Goal: Task Accomplishment & Management: Manage account settings

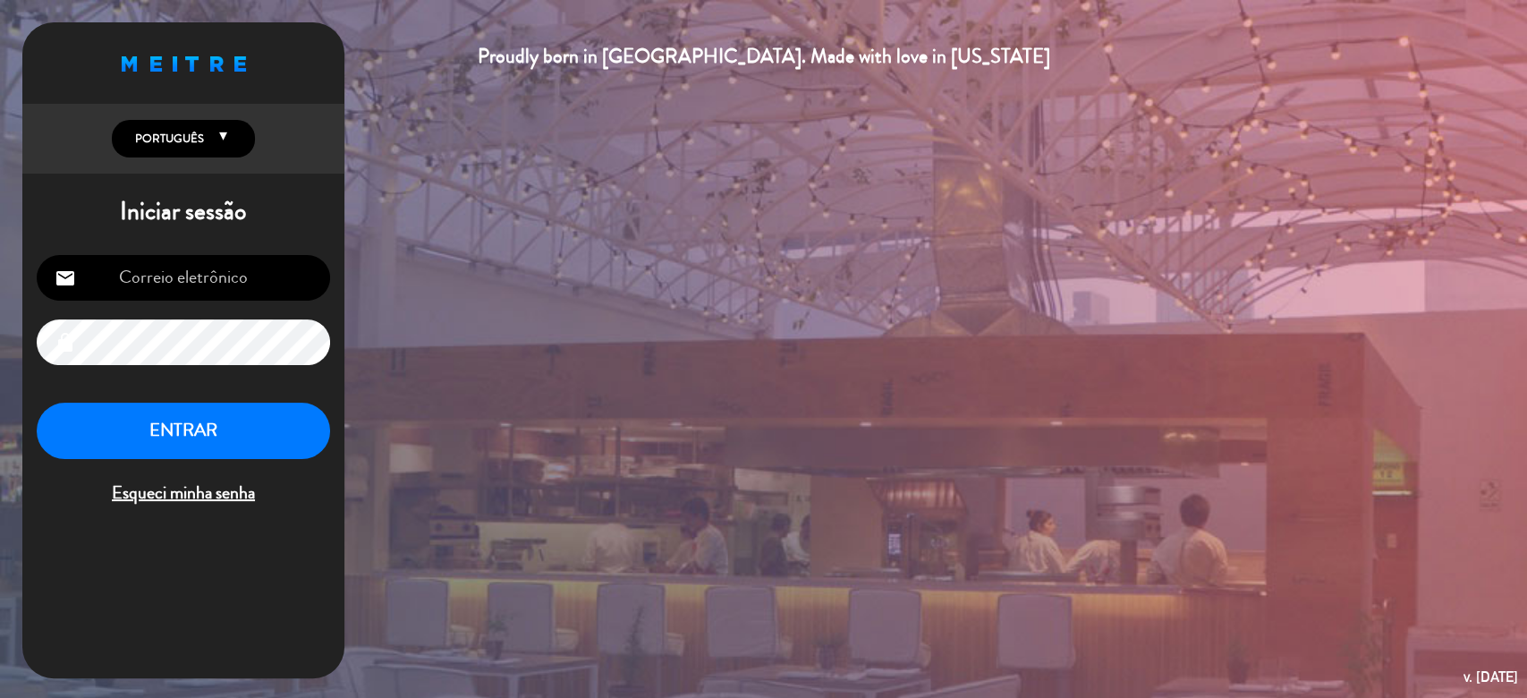
type input "[EMAIL_ADDRESS][DOMAIN_NAME]"
click at [225, 414] on button "ENTRAR" at bounding box center [183, 430] width 293 height 56
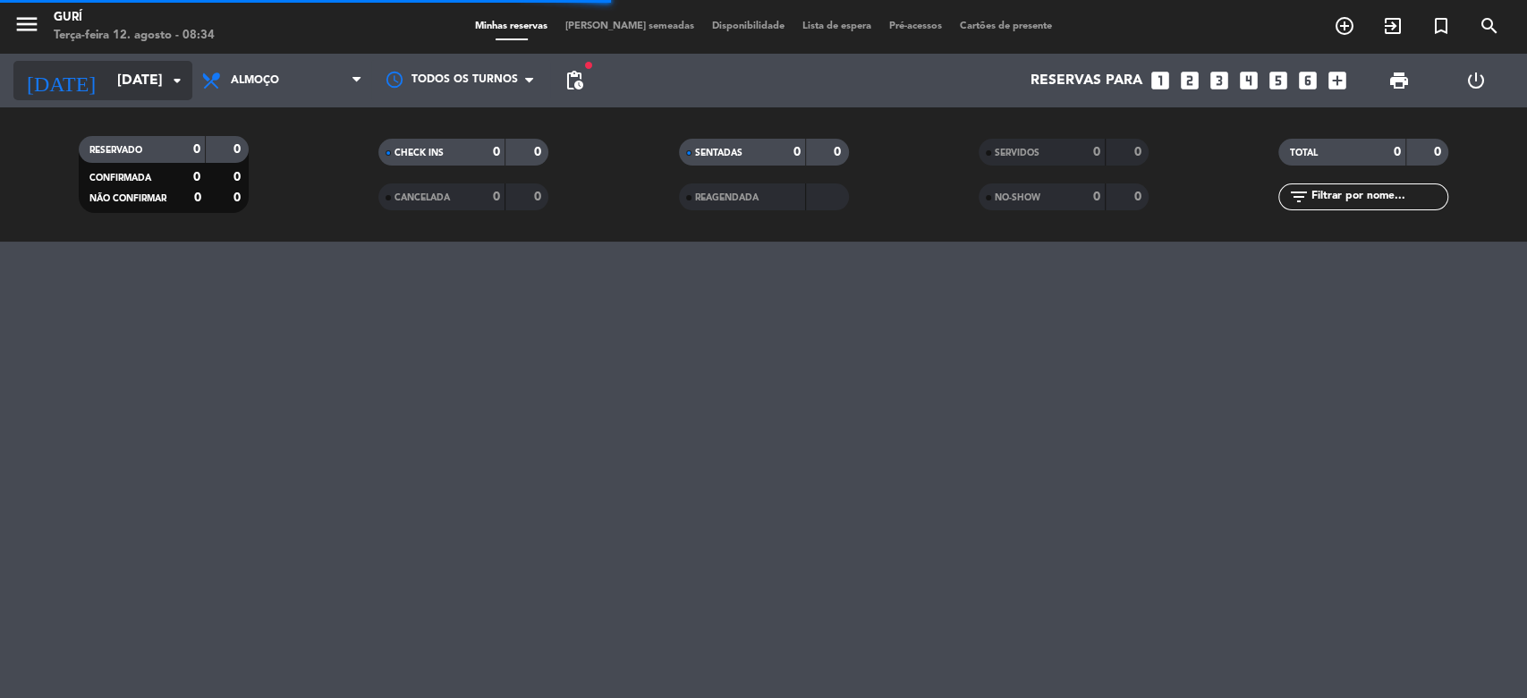
drag, startPoint x: 135, startPoint y: 101, endPoint x: 148, endPoint y: 81, distance: 23.3
click at [148, 81] on div "[DATE] [DATE] arrow_drop_down" at bounding box center [102, 81] width 179 height 54
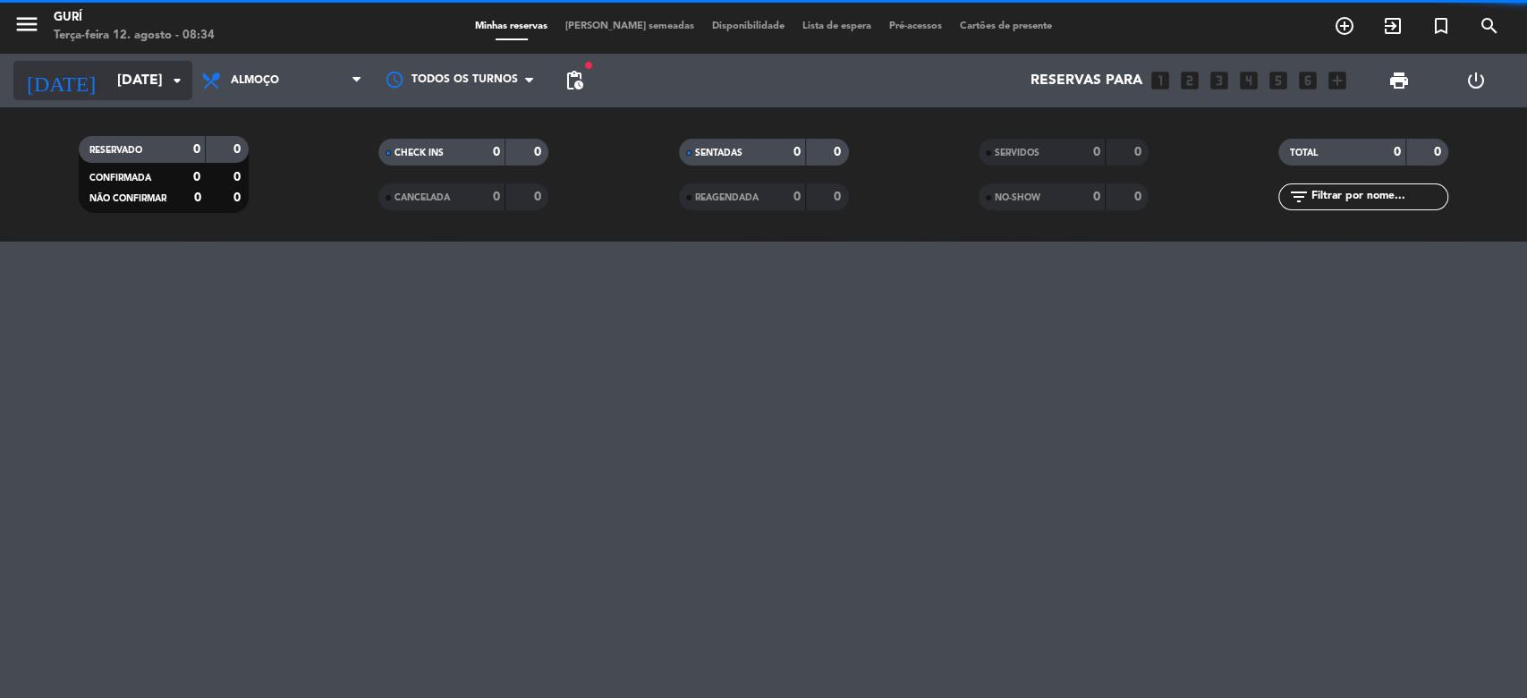
click at [148, 81] on input "[DATE]" at bounding box center [202, 81] width 189 height 35
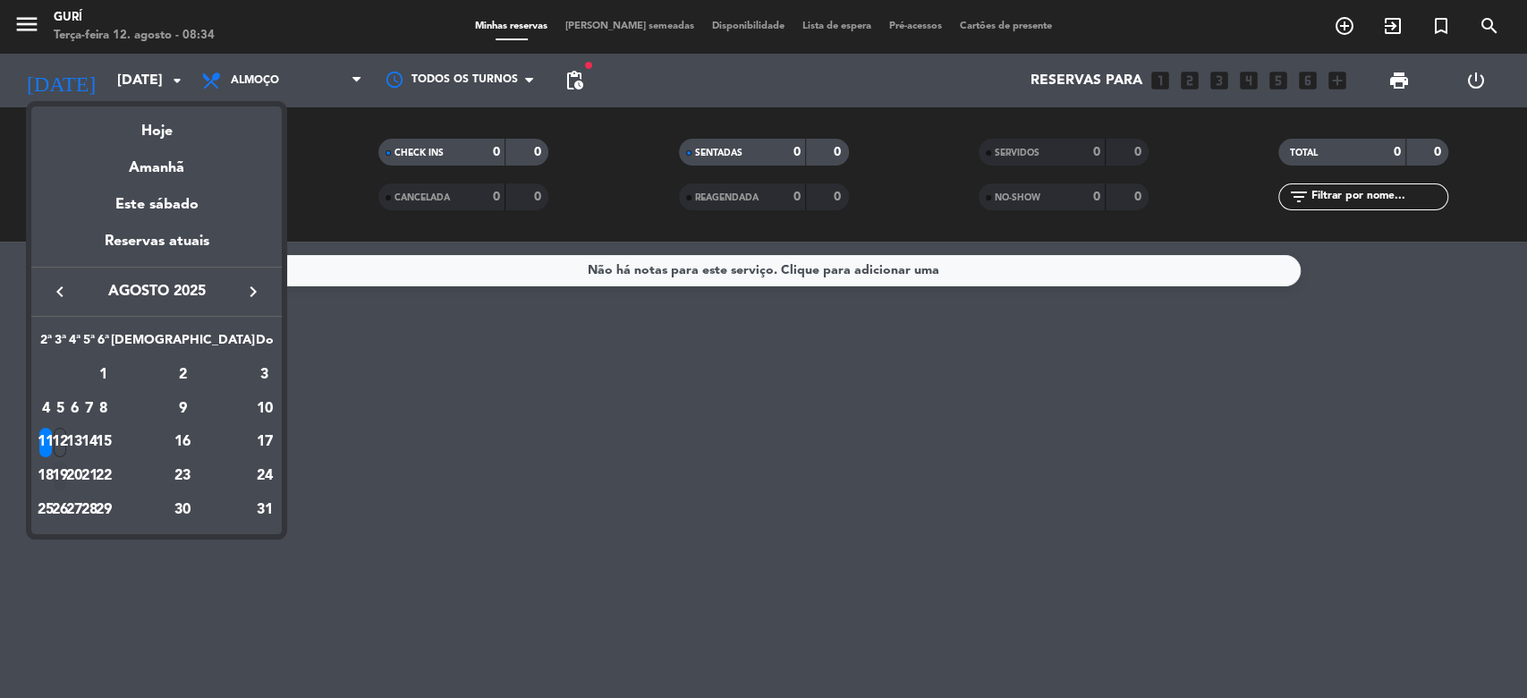
click at [67, 467] on div "19" at bounding box center [60, 476] width 13 height 30
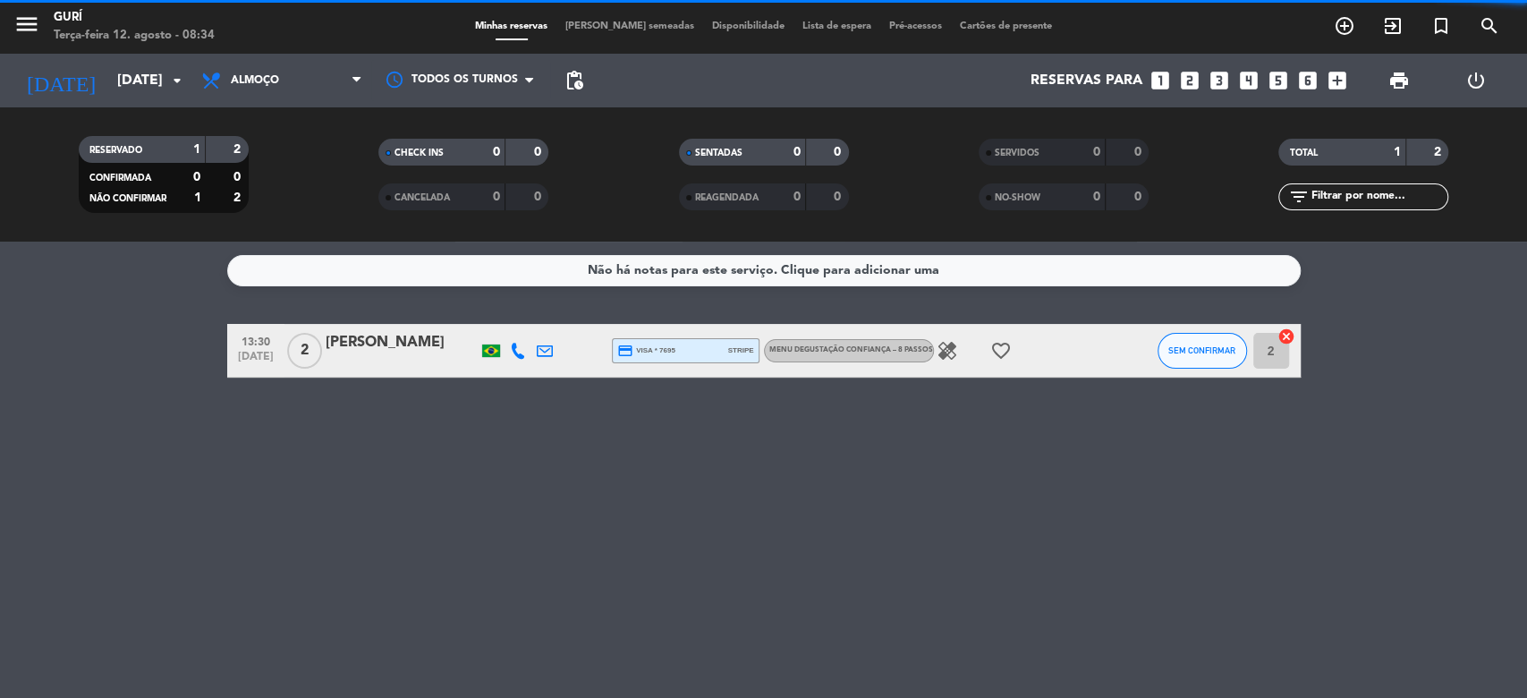
click at [220, 104] on div "Todos os serviços Almoço Jantar Almoço Todos os serviços Almoço Jantar" at bounding box center [281, 81] width 179 height 54
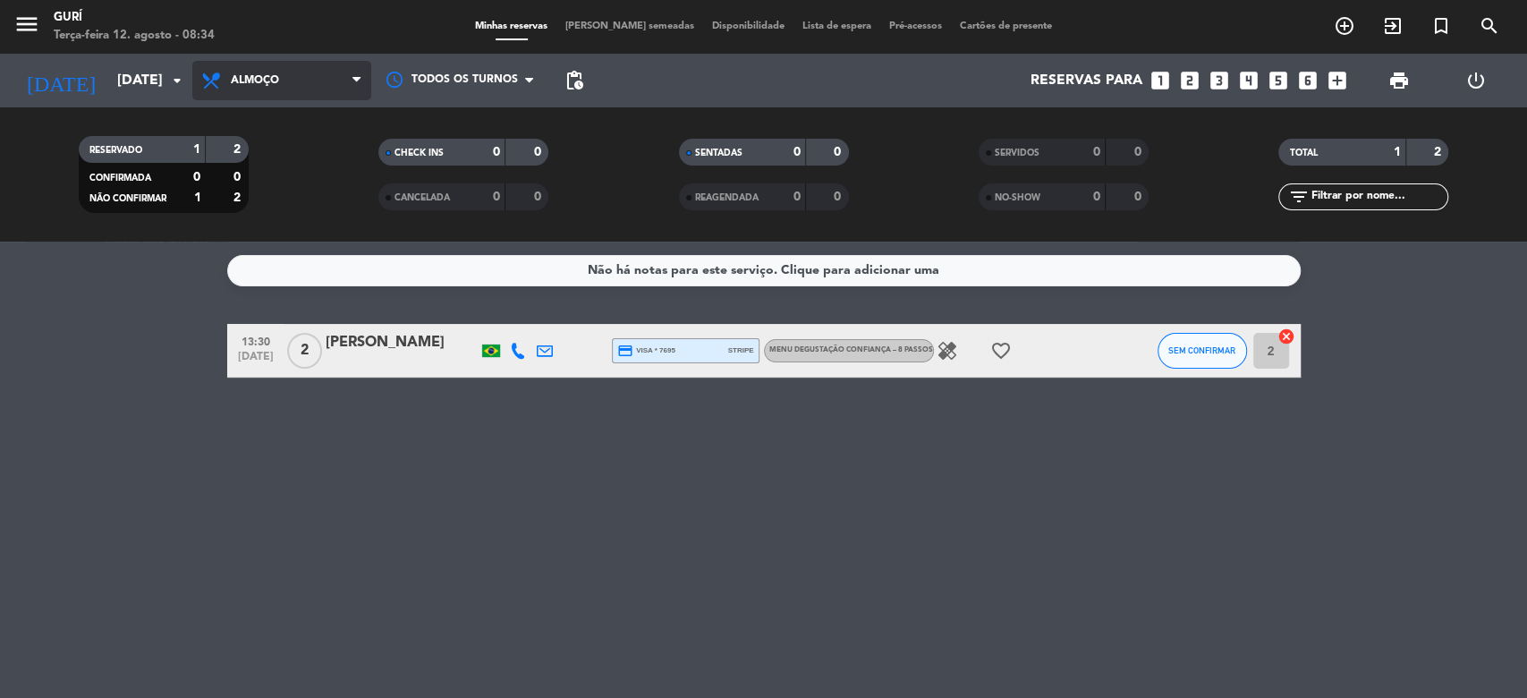
click at [236, 92] on span "Almoço" at bounding box center [281, 80] width 179 height 39
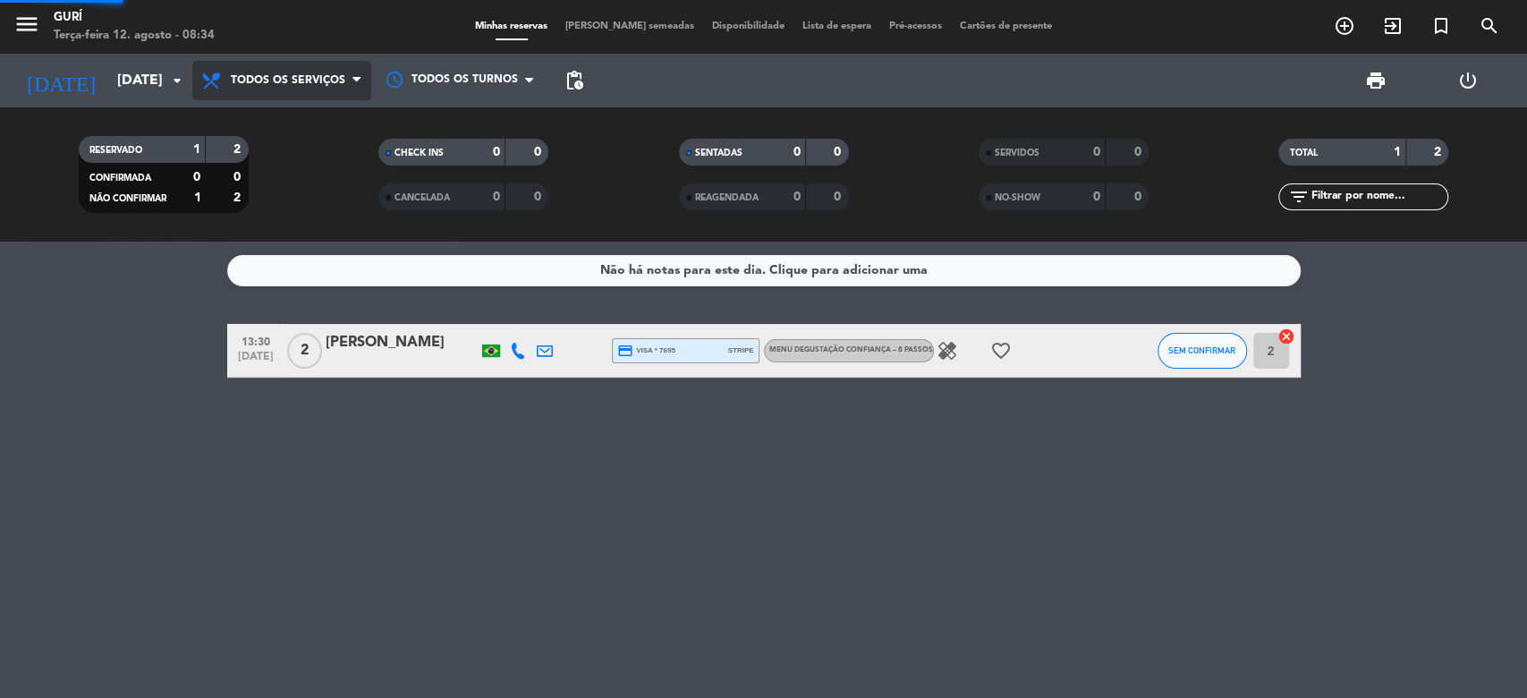
click at [260, 129] on div "menu Gurí Terça-feira 12. agosto - 08:34 Minhas reservas Mesas semeadas Disponi…" at bounding box center [763, 120] width 1527 height 241
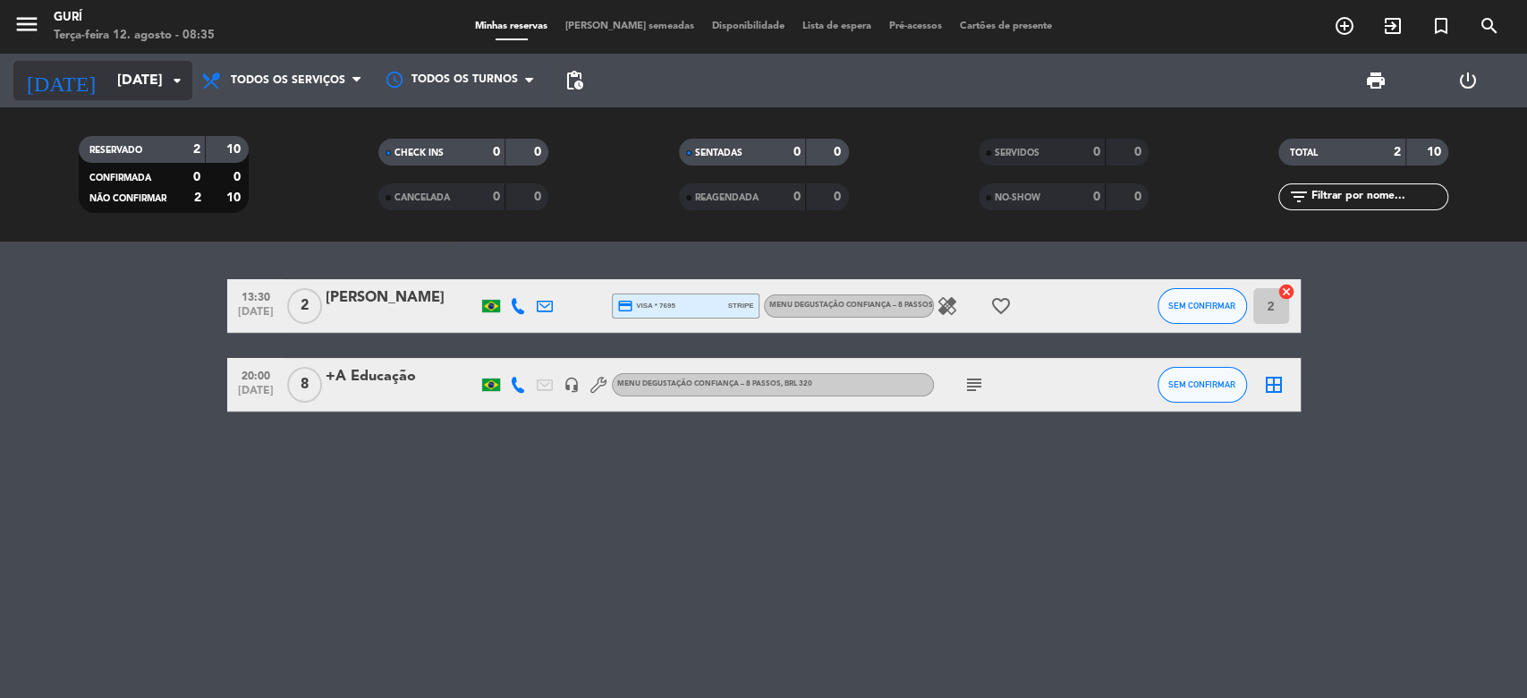
click at [122, 84] on input "[DATE]" at bounding box center [202, 81] width 189 height 35
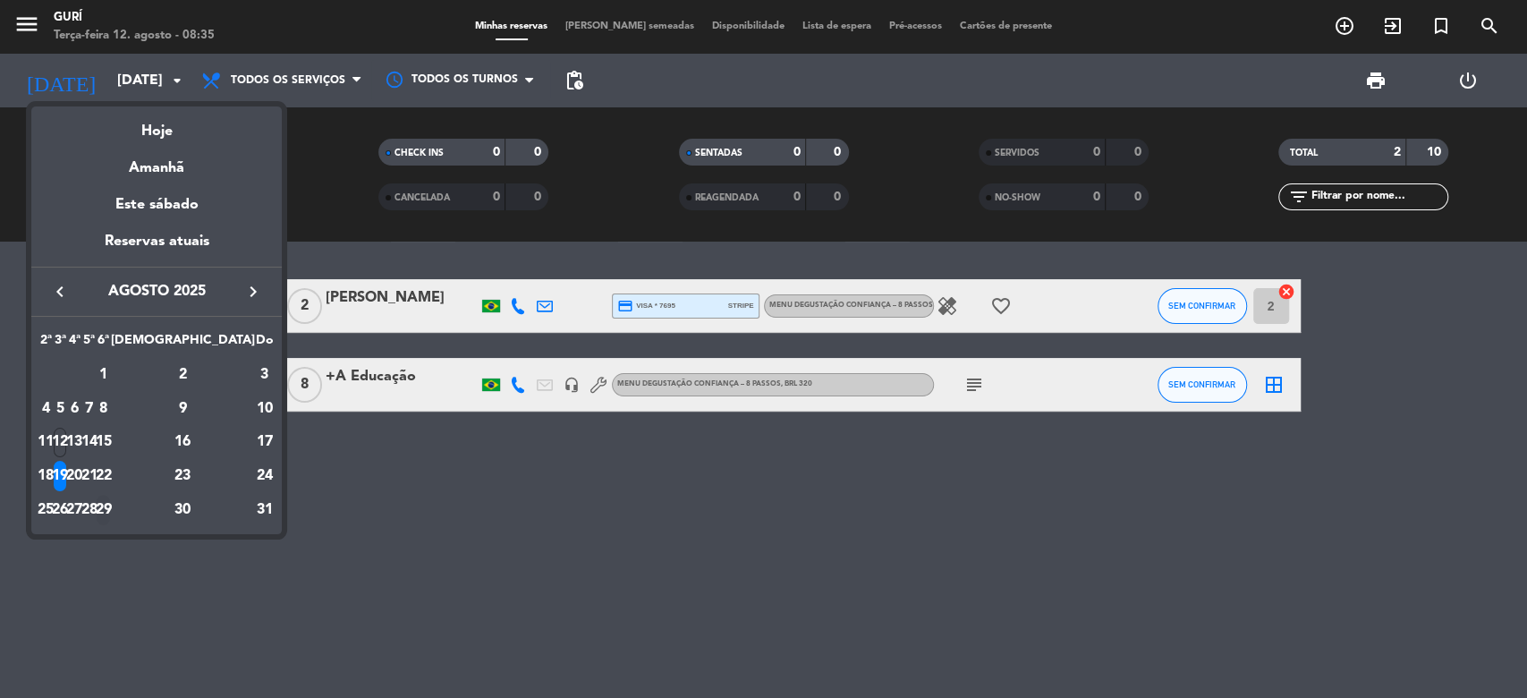
click at [110, 498] on div "29" at bounding box center [103, 510] width 13 height 30
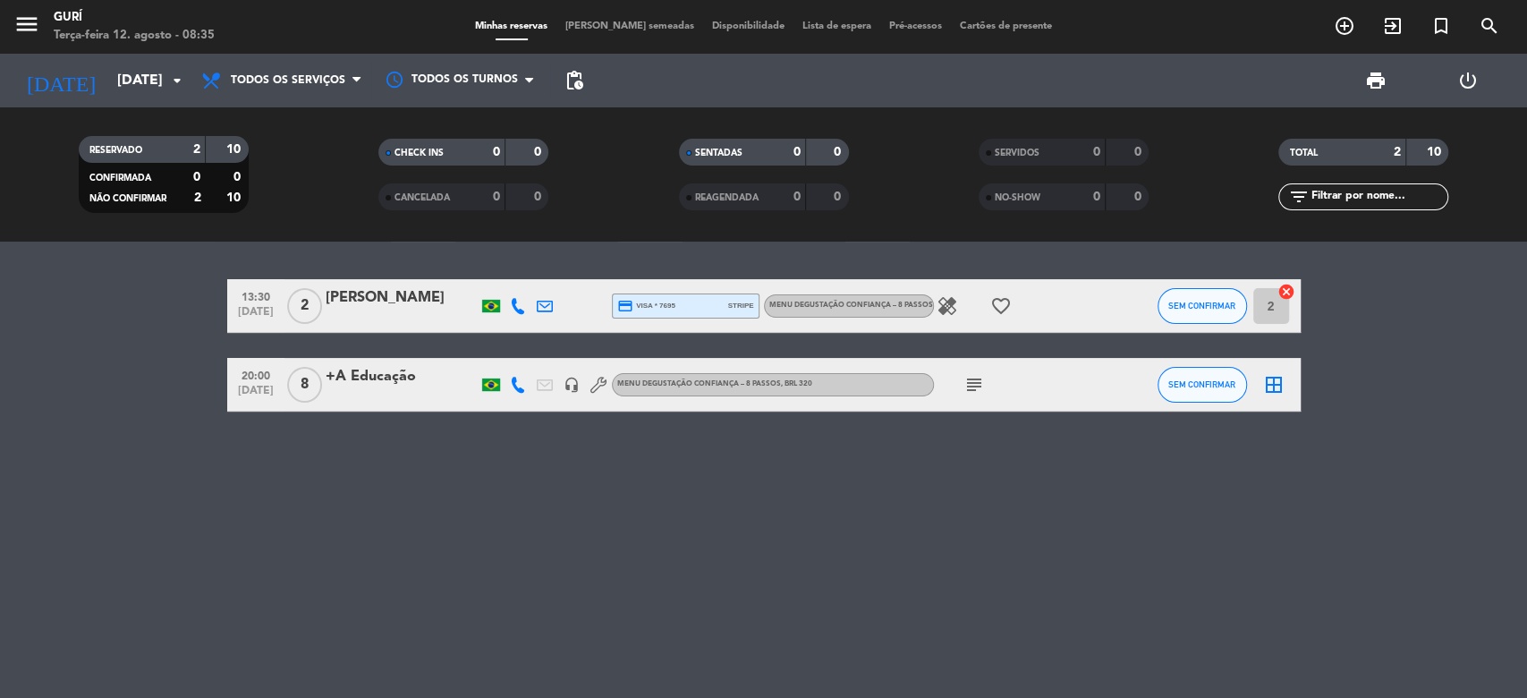
type input "[DATE]"
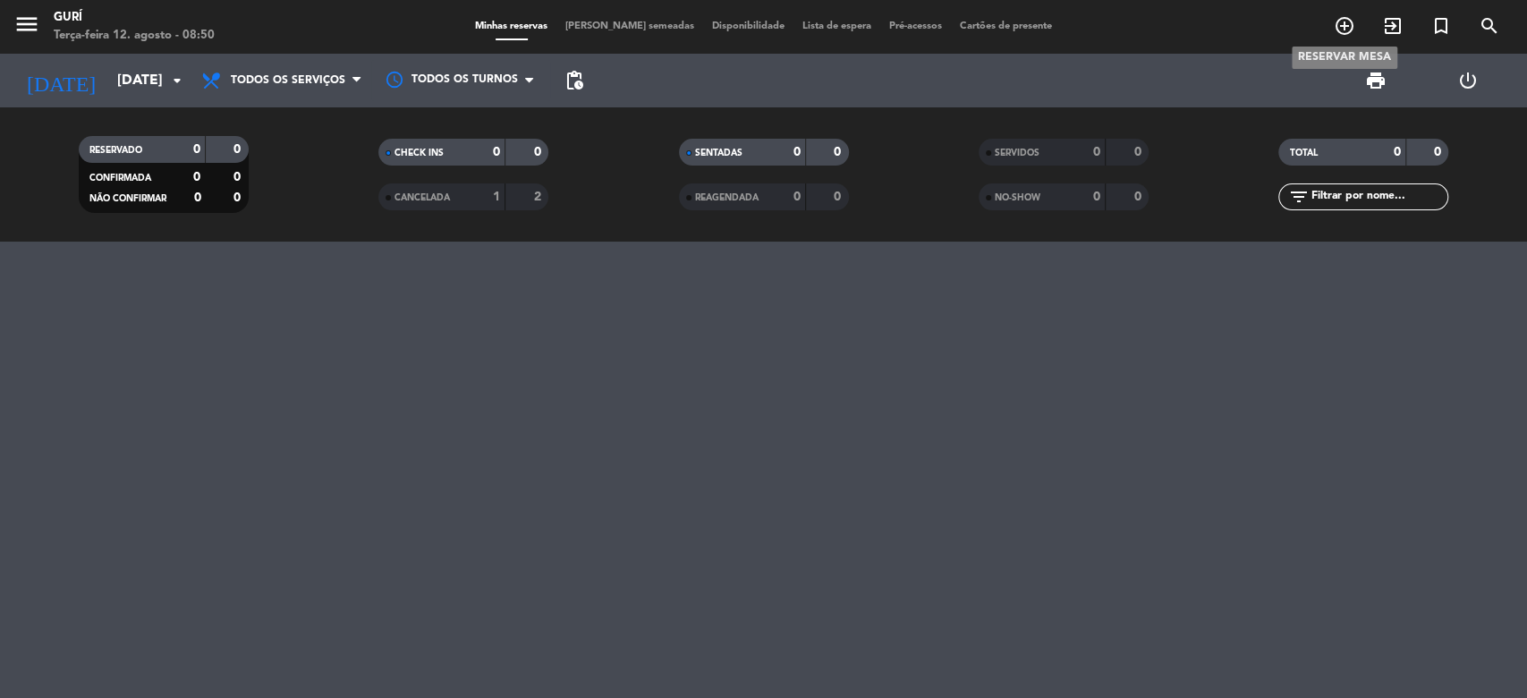
click at [1342, 30] on icon "add_circle_outline" at bounding box center [1344, 25] width 21 height 21
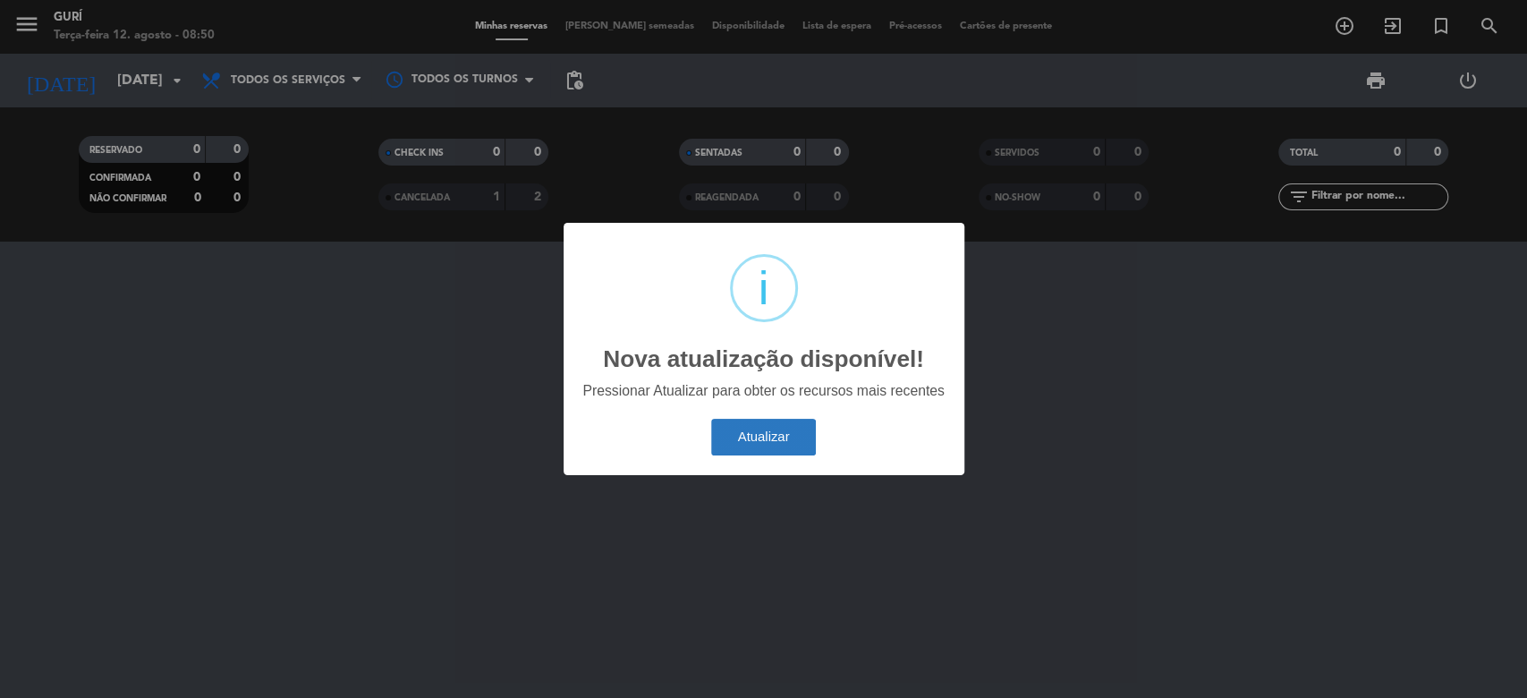
click at [804, 422] on button "Atualizar" at bounding box center [763, 437] width 105 height 37
